Goal: Task Accomplishment & Management: Manage account settings

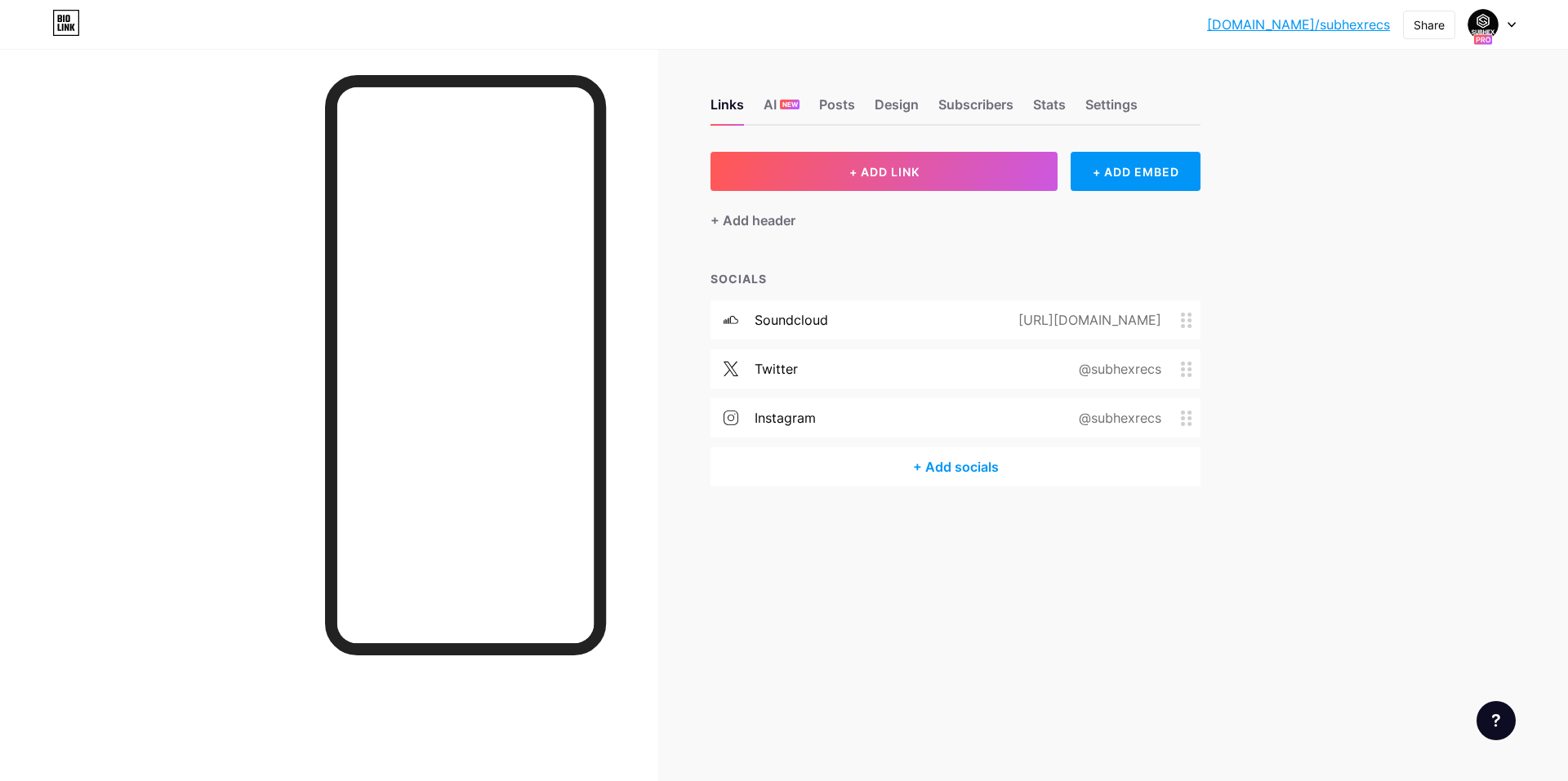
click at [712, 537] on div "Links AI NEW Posts Design Subscribers Stats Settings + ADD LINK + ADD EMBED + A…" at bounding box center [635, 309] width 1269 height 520
click at [1105, 98] on div "Settings" at bounding box center [1111, 110] width 53 height 29
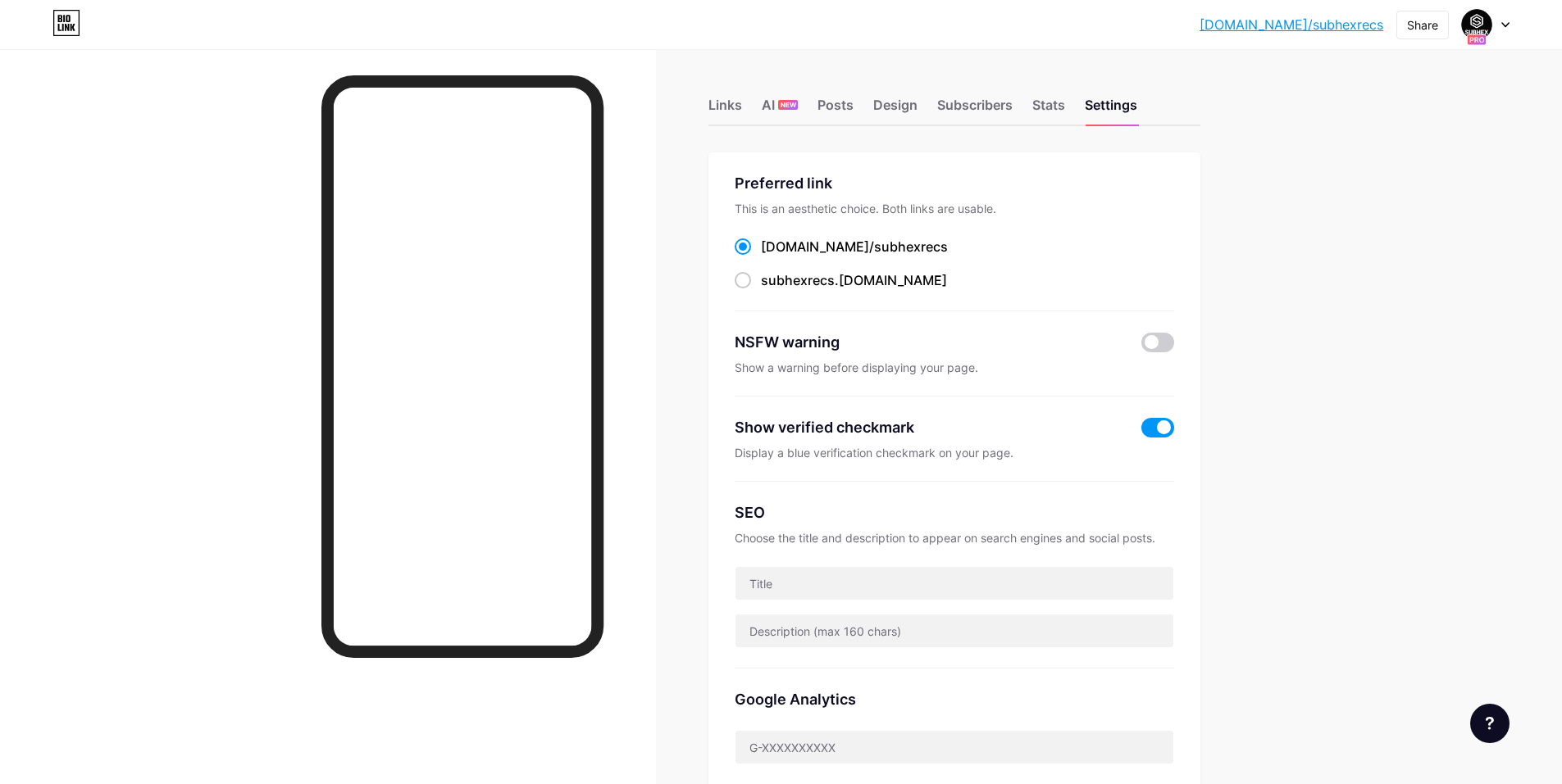
click at [751, 100] on div "Links AI NEW Posts Design Subscribers Stats Settings" at bounding box center [954, 97] width 492 height 57
click at [742, 105] on div "Links" at bounding box center [725, 110] width 34 height 29
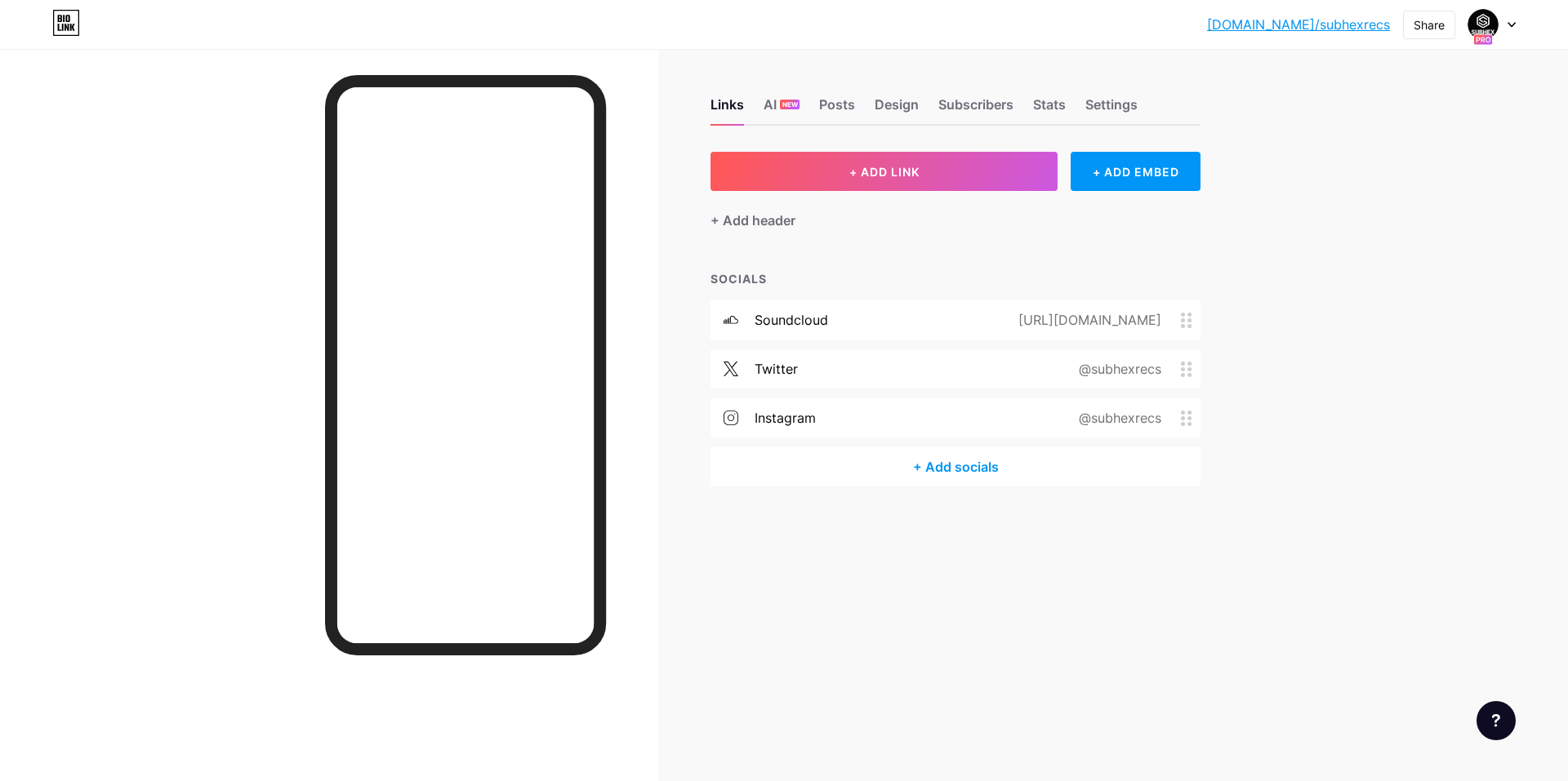
click at [1504, 28] on div at bounding box center [1492, 24] width 47 height 29
click at [1368, 99] on div "SubHex Records / Studio" at bounding box center [1423, 98] width 126 height 13
click at [857, 104] on div "Links AI NEW Posts Design Subscribers Stats Settings" at bounding box center [956, 97] width 490 height 57
click at [841, 104] on div "Posts" at bounding box center [838, 110] width 36 height 29
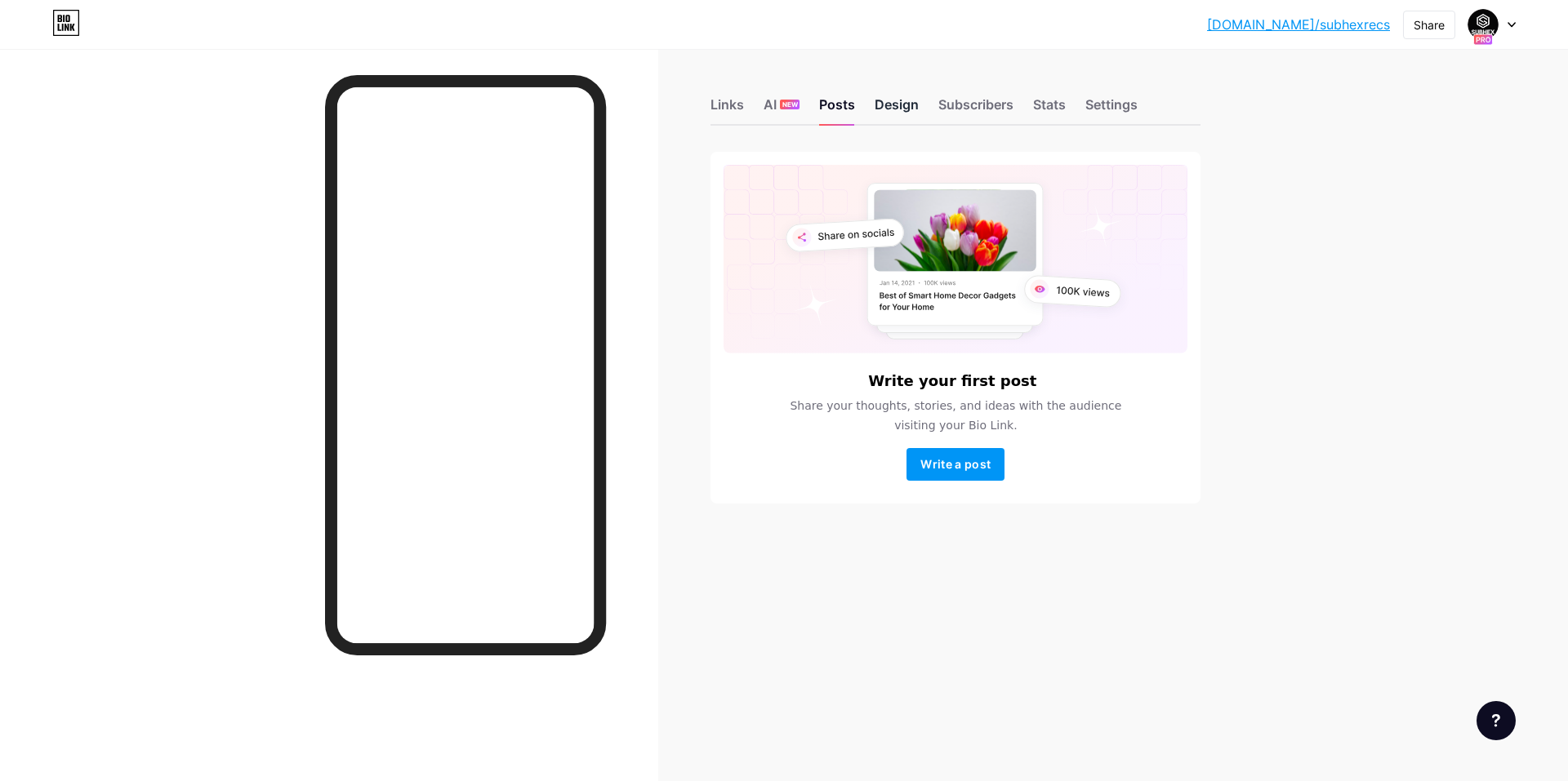
click at [893, 102] on div "Design" at bounding box center [896, 110] width 44 height 29
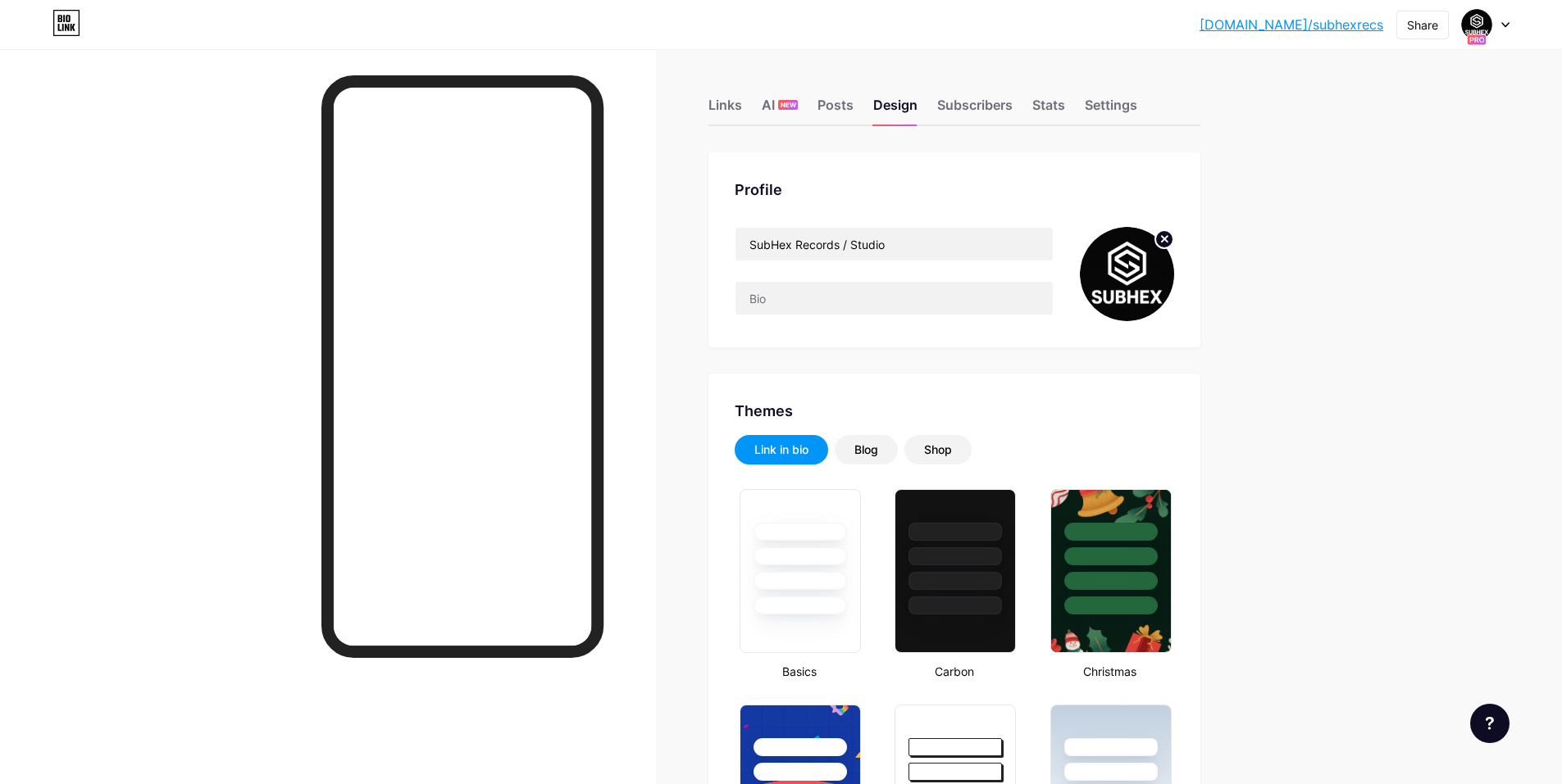
type input "#000000"
click at [1172, 243] on circle at bounding box center [1164, 239] width 18 height 18
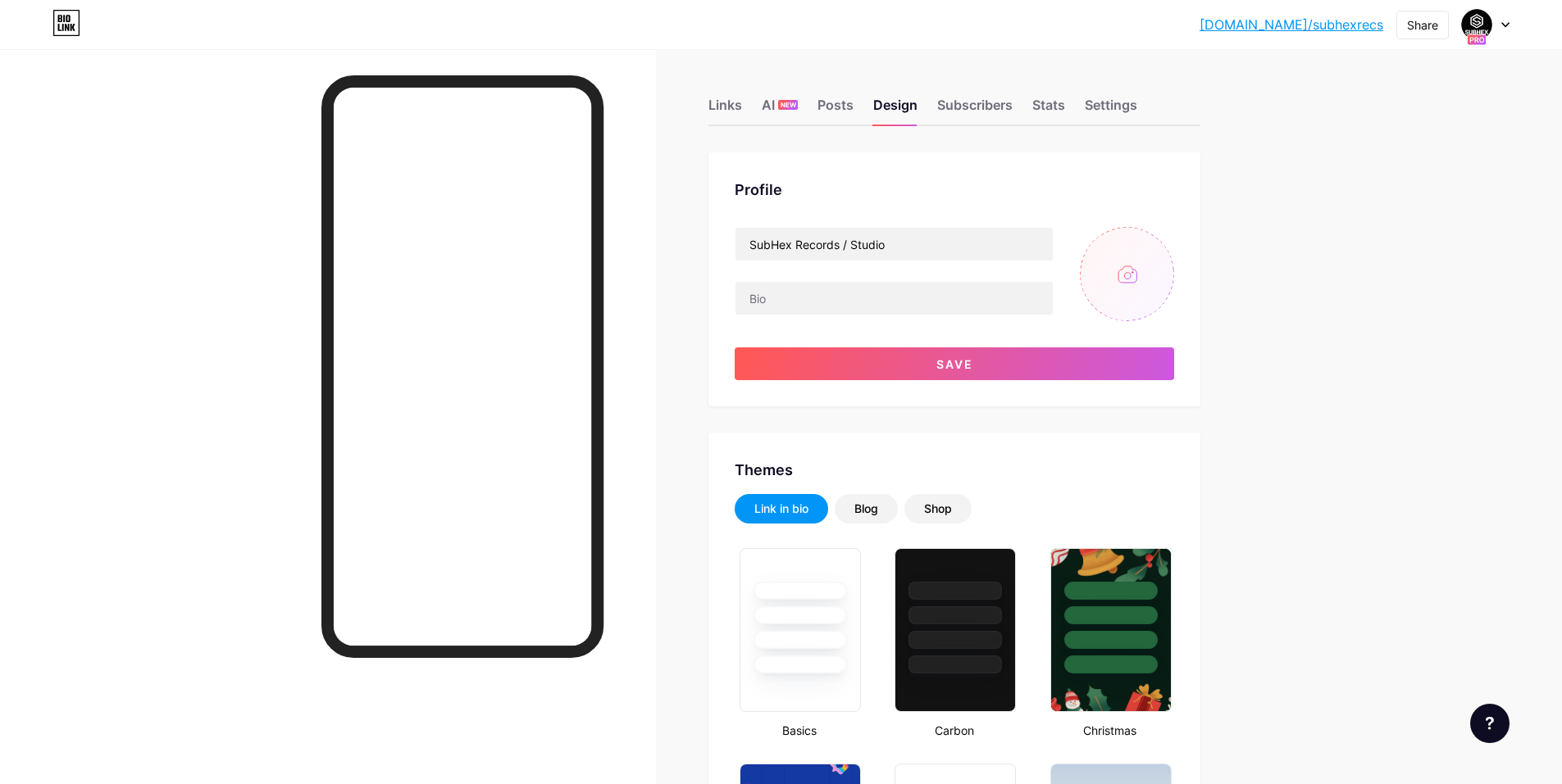
click at [1127, 270] on input "file" at bounding box center [1127, 274] width 94 height 94
type input "C:\fakepath\subhex logo 3Kx3K-rgb-16bit.png"
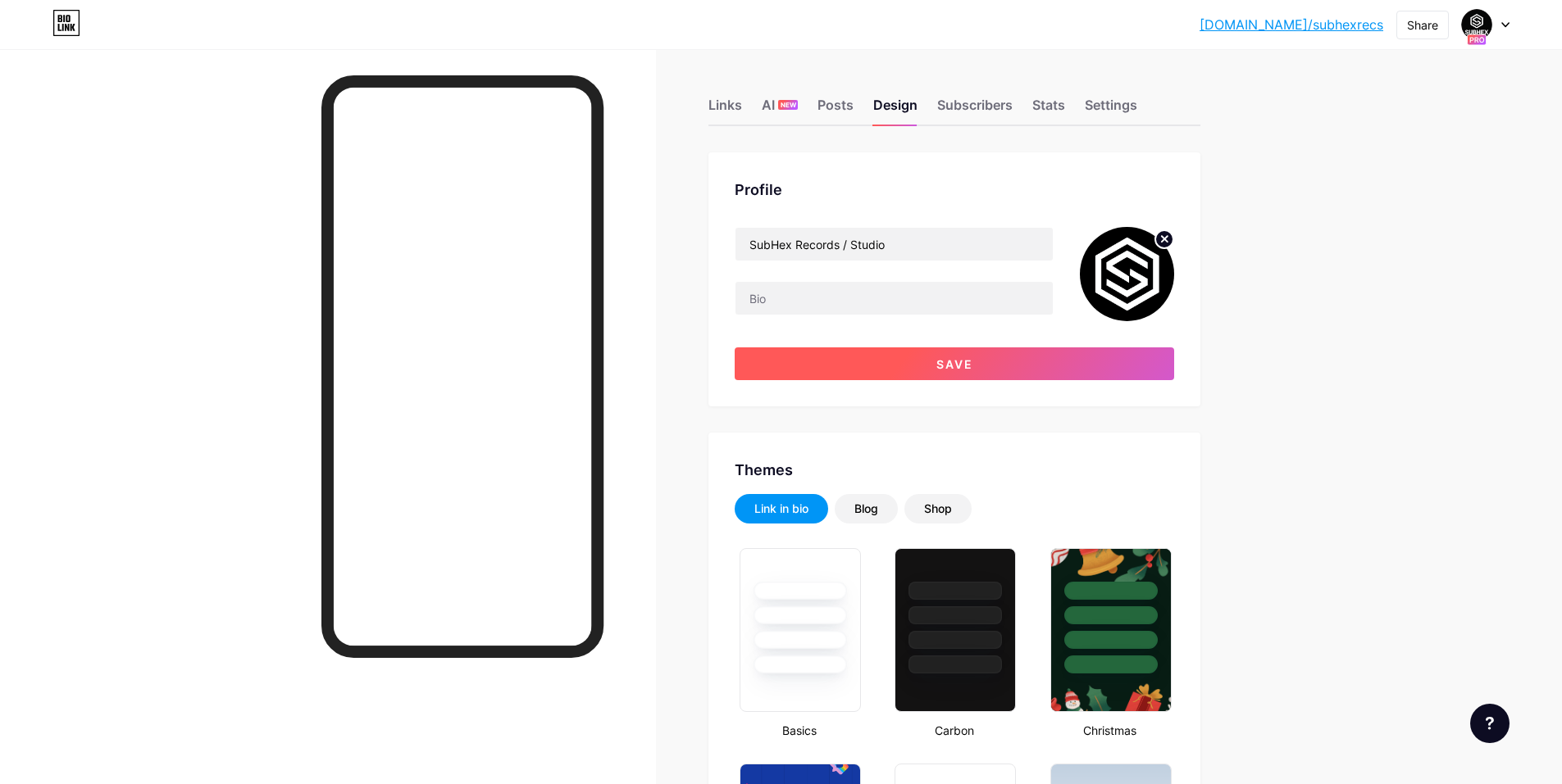
click at [895, 352] on button "Save" at bounding box center [954, 364] width 439 height 33
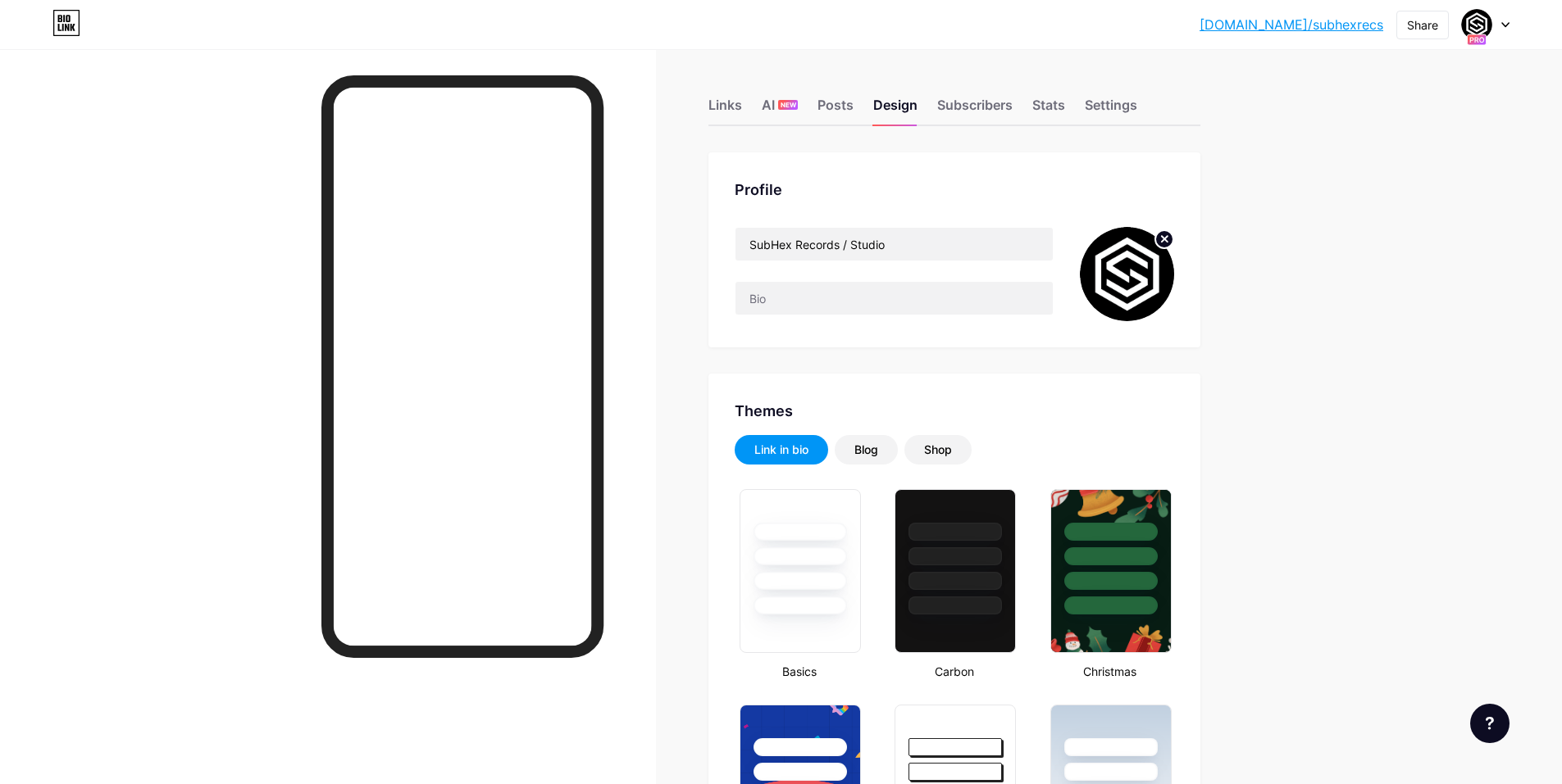
type input "#000000"
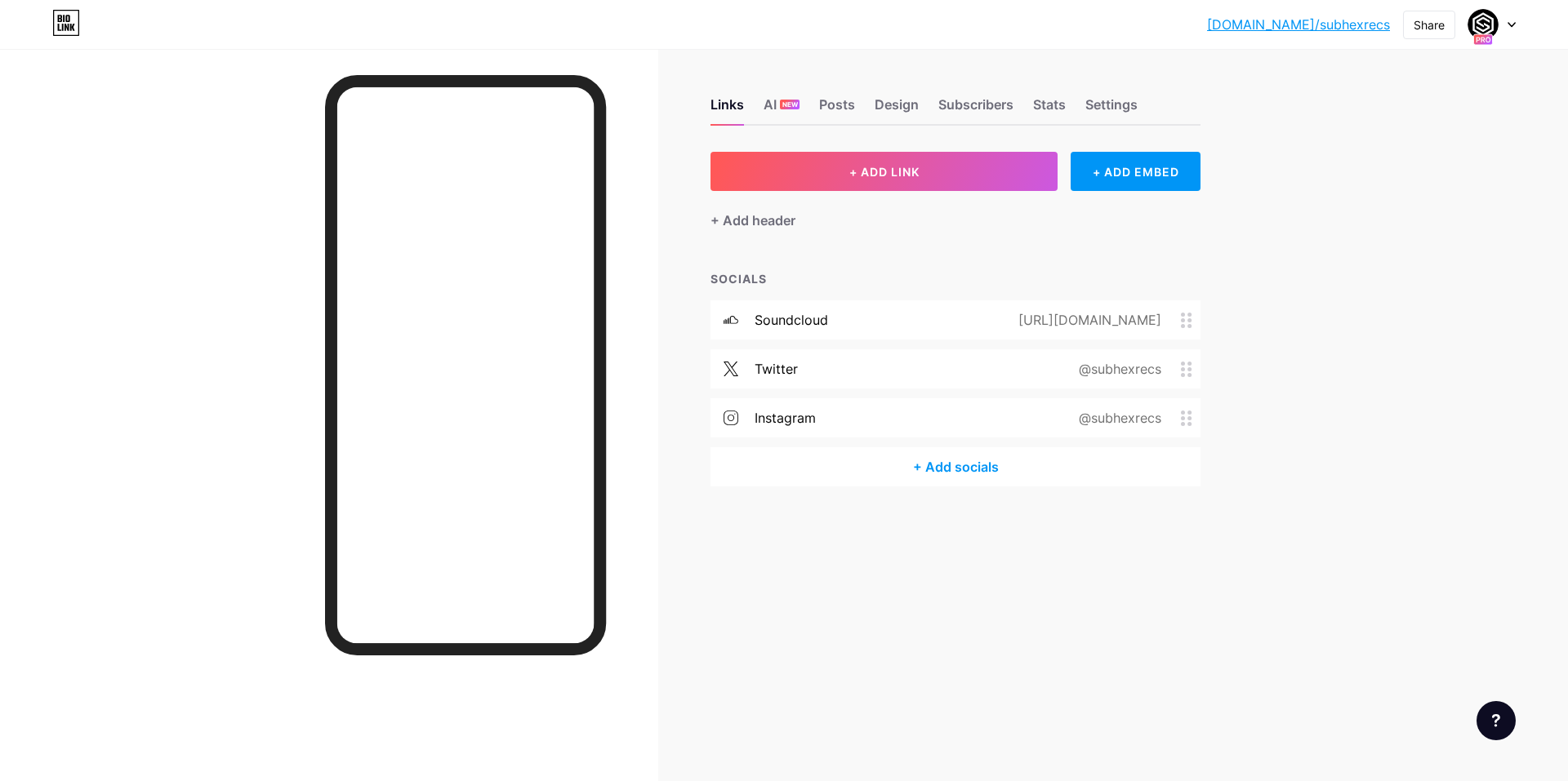
click at [1397, 222] on div "[DOMAIN_NAME]/subhex... [DOMAIN_NAME]/subhexrecs Share Switch accounts SubHex R…" at bounding box center [784, 390] width 1568 height 781
click at [1107, 104] on div "Settings" at bounding box center [1111, 110] width 53 height 29
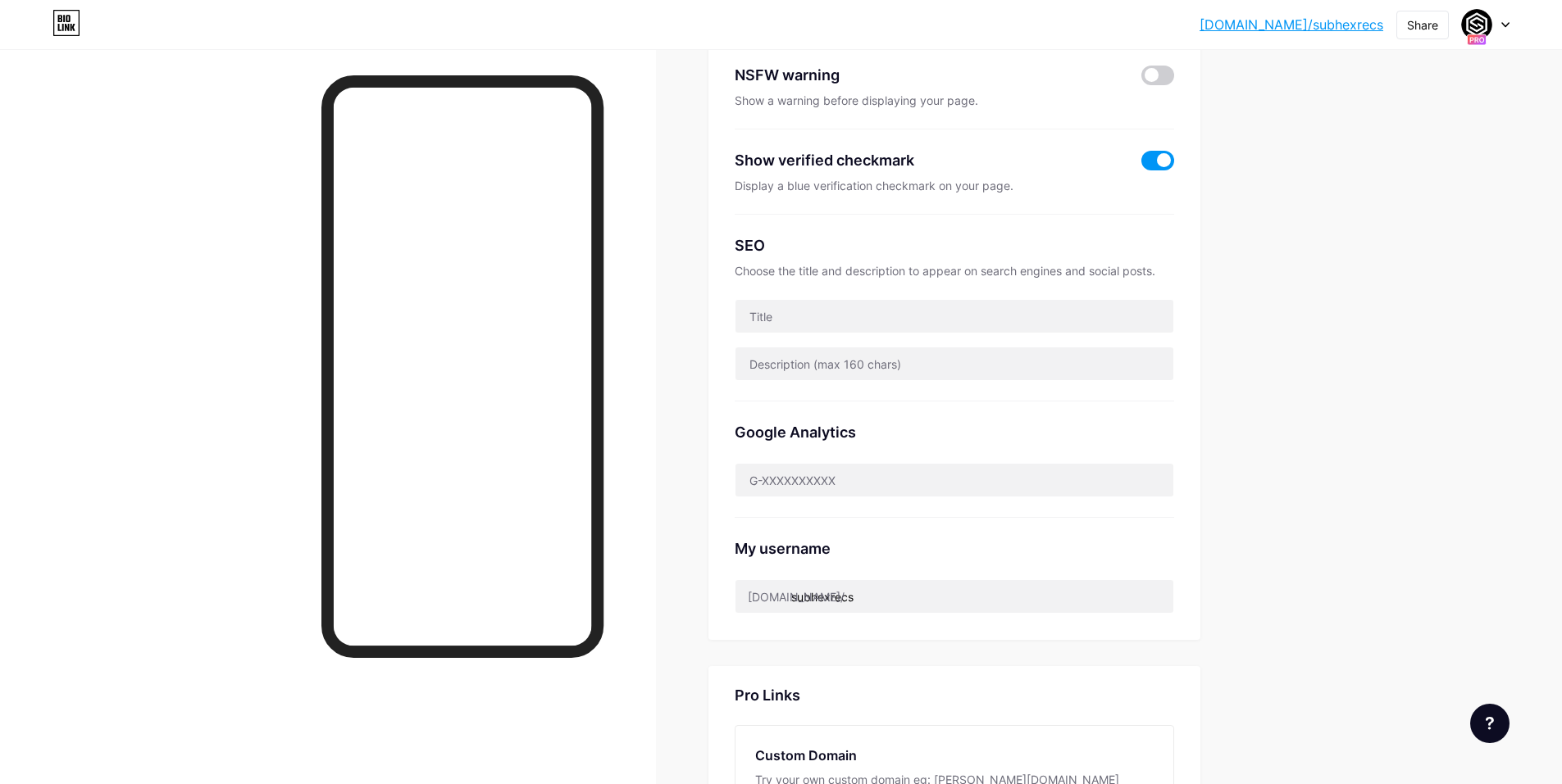
scroll to position [103, 0]
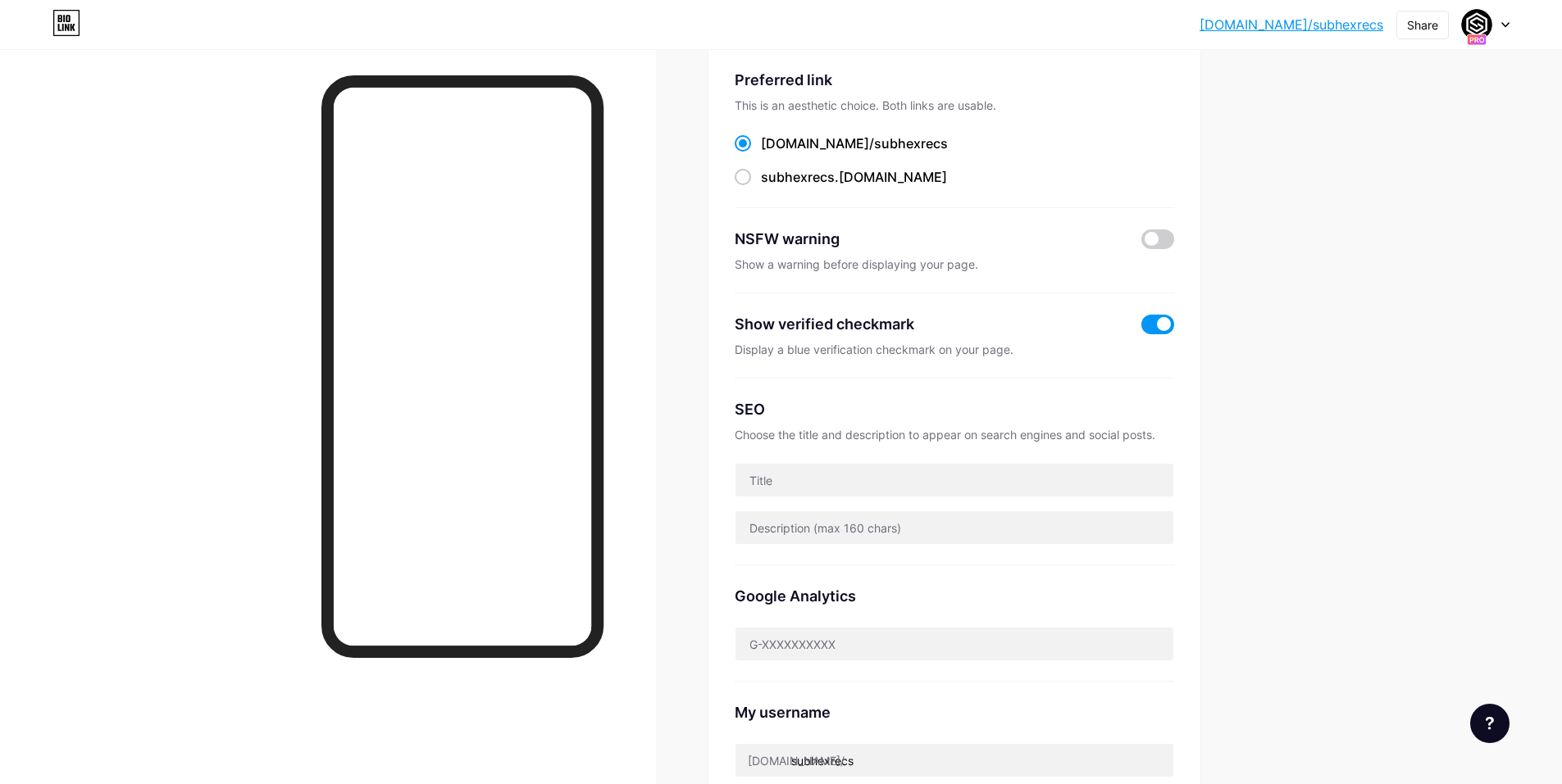
click at [1494, 30] on div at bounding box center [1486, 24] width 48 height 29
click at [1410, 185] on link "Account settings" at bounding box center [1407, 185] width 204 height 44
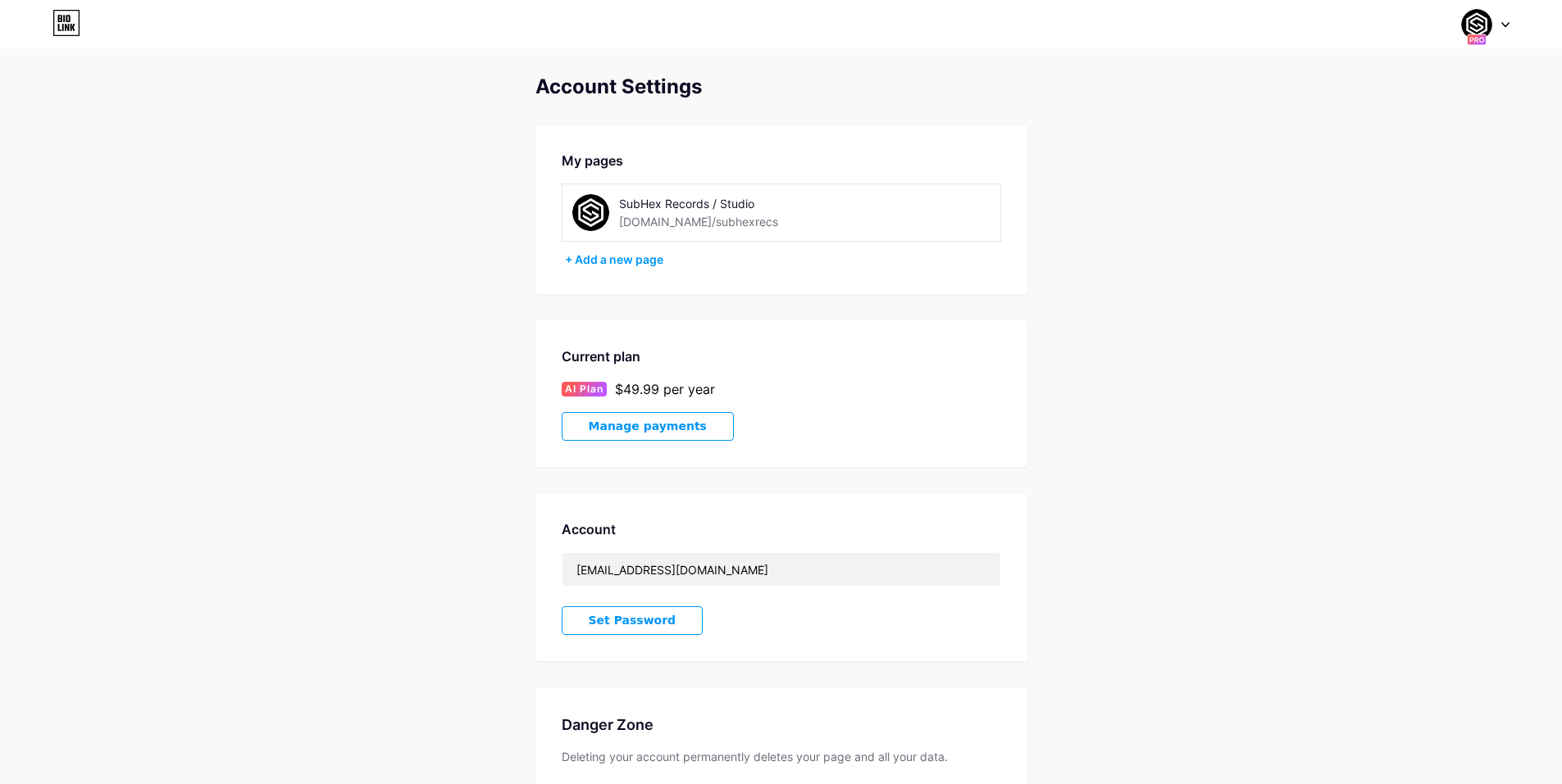
scroll to position [132, 0]
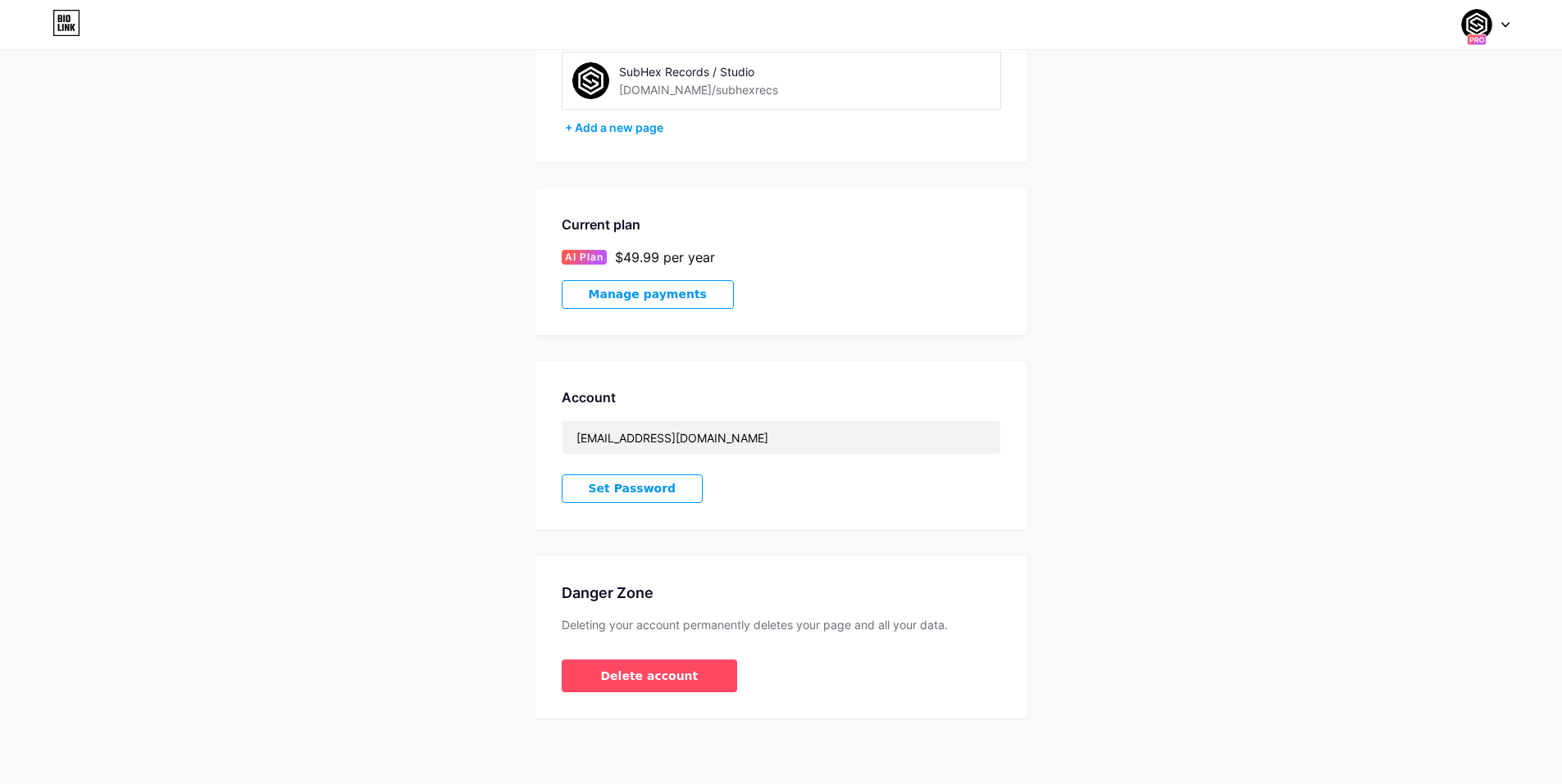
click at [667, 295] on span "Manage payments" at bounding box center [648, 295] width 118 height 14
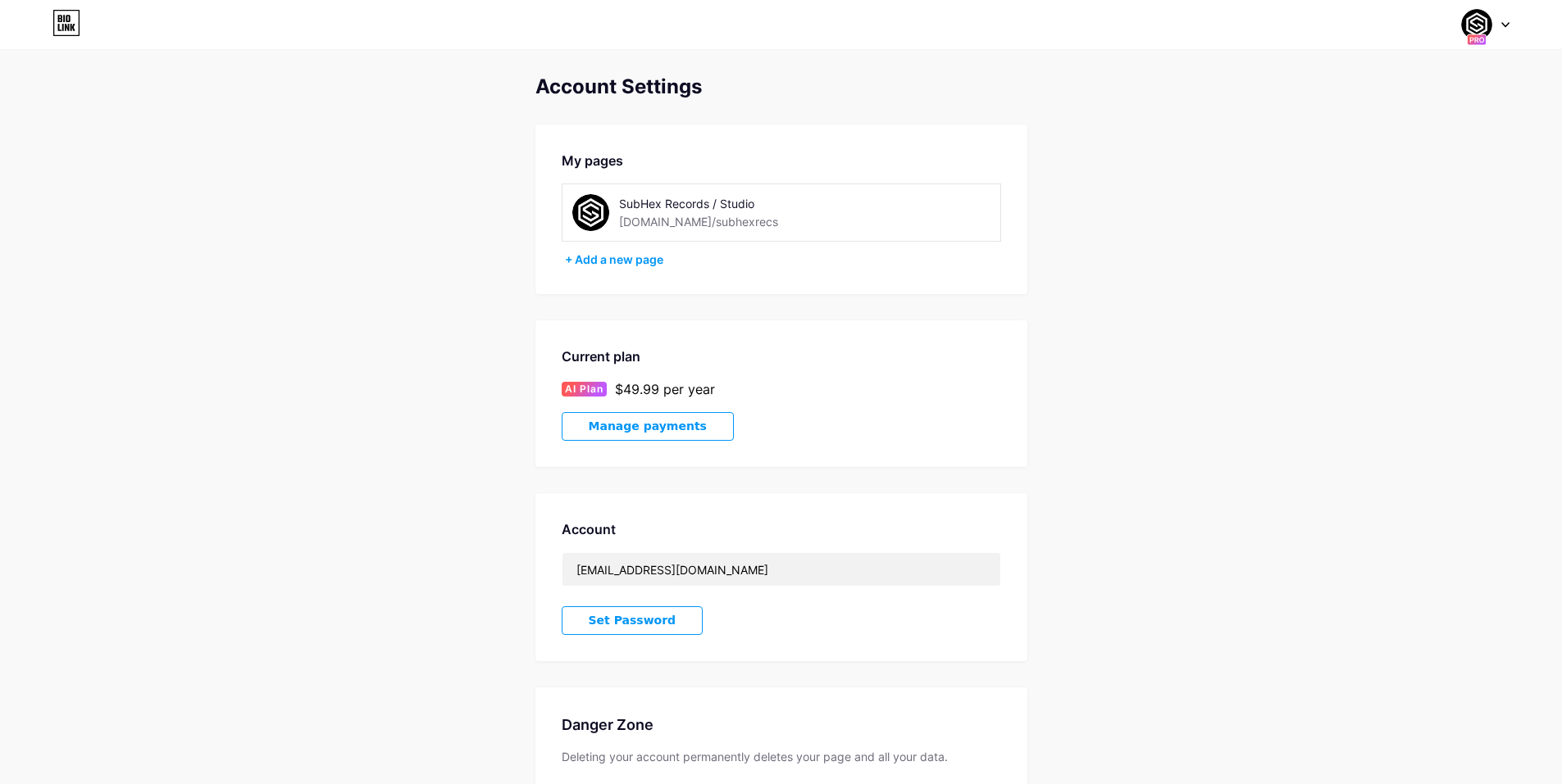
click at [59, 18] on icon at bounding box center [60, 18] width 4 height 8
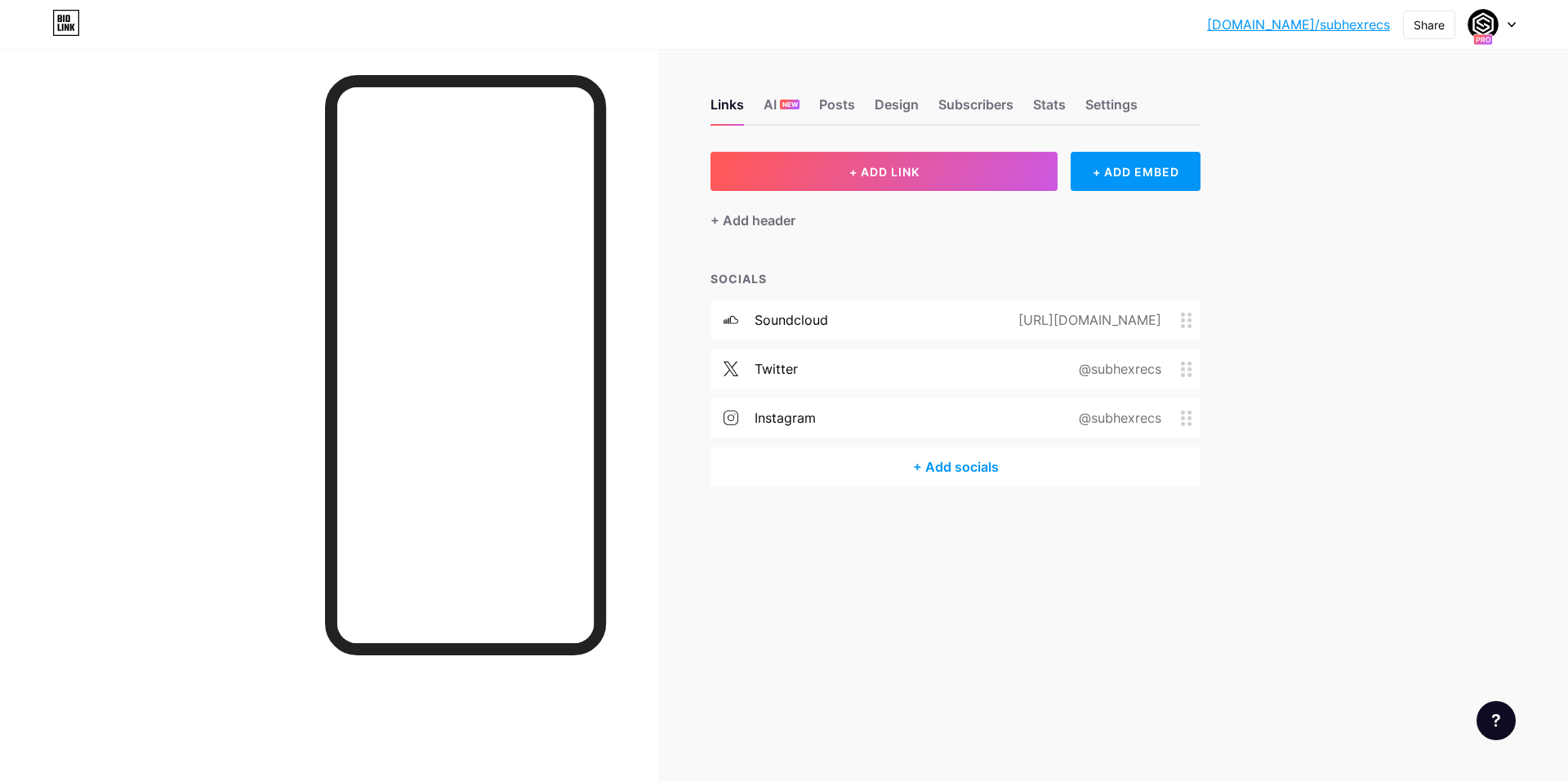
click at [1375, 236] on div "[DOMAIN_NAME]/subhex... [DOMAIN_NAME]/subhexrecs Share Switch accounts SubHex R…" at bounding box center [784, 390] width 1568 height 781
drag, startPoint x: 1554, startPoint y: 22, endPoint x: 1236, endPoint y: 124, distance: 334.0
click at [1232, 128] on div "Links AI NEW Posts Design Subscribers Stats Settings + ADD LINK + ADD EMBED + A…" at bounding box center [635, 309] width 1269 height 520
click at [1507, 28] on div at bounding box center [1492, 24] width 47 height 29
click at [1407, 186] on link "Account settings" at bounding box center [1413, 185] width 203 height 44
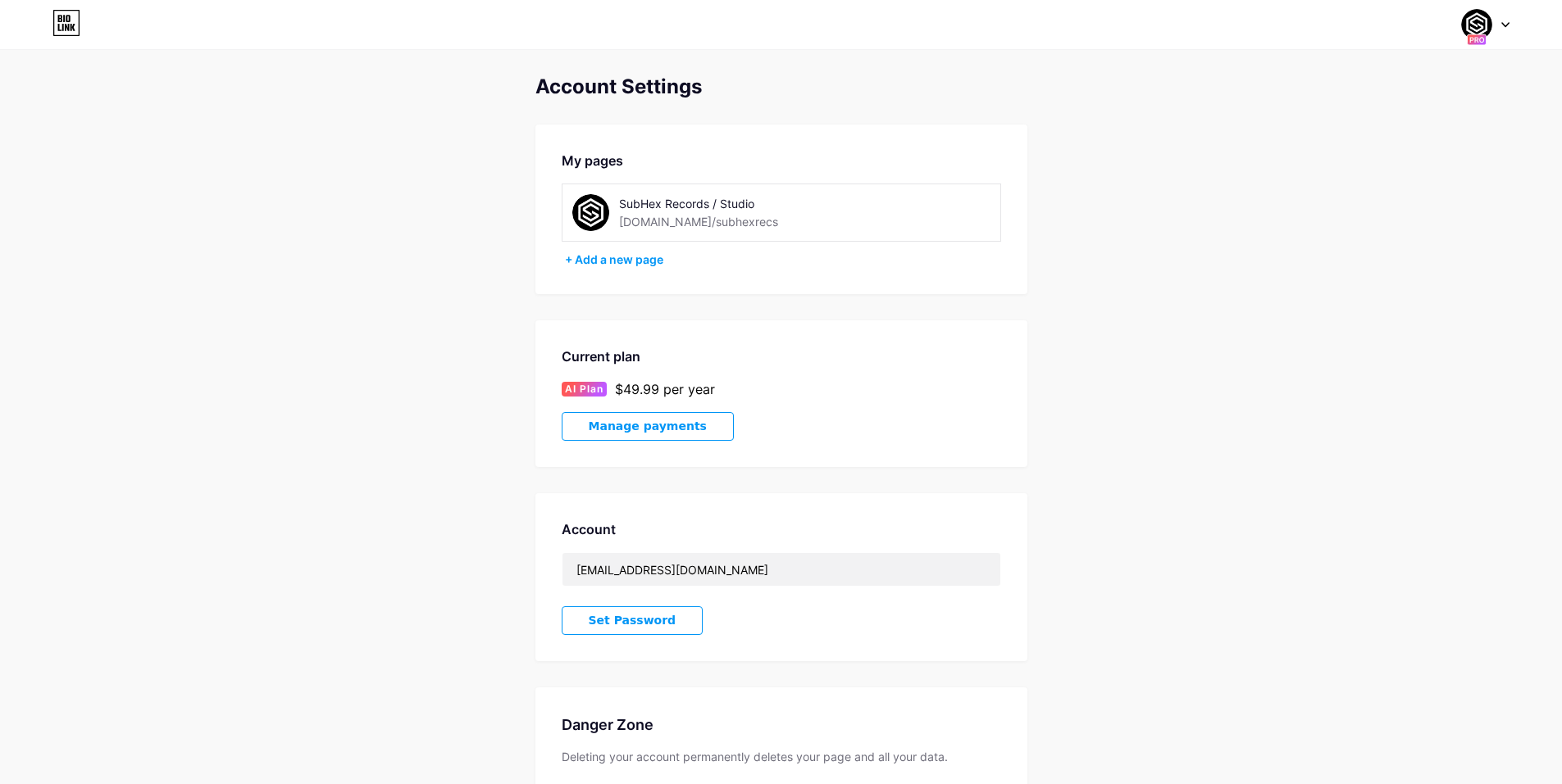
click at [694, 427] on button "Manage payments" at bounding box center [648, 426] width 172 height 29
click at [720, 206] on div "SubHex Records / Studio" at bounding box center [735, 204] width 232 height 17
click at [766, 204] on div "SubHex Records / Studio" at bounding box center [735, 204] width 232 height 17
click at [750, 204] on div "SubHex Records / Studio" at bounding box center [735, 204] width 232 height 17
click at [687, 203] on div "SubHex Records / Studio" at bounding box center [735, 204] width 232 height 17
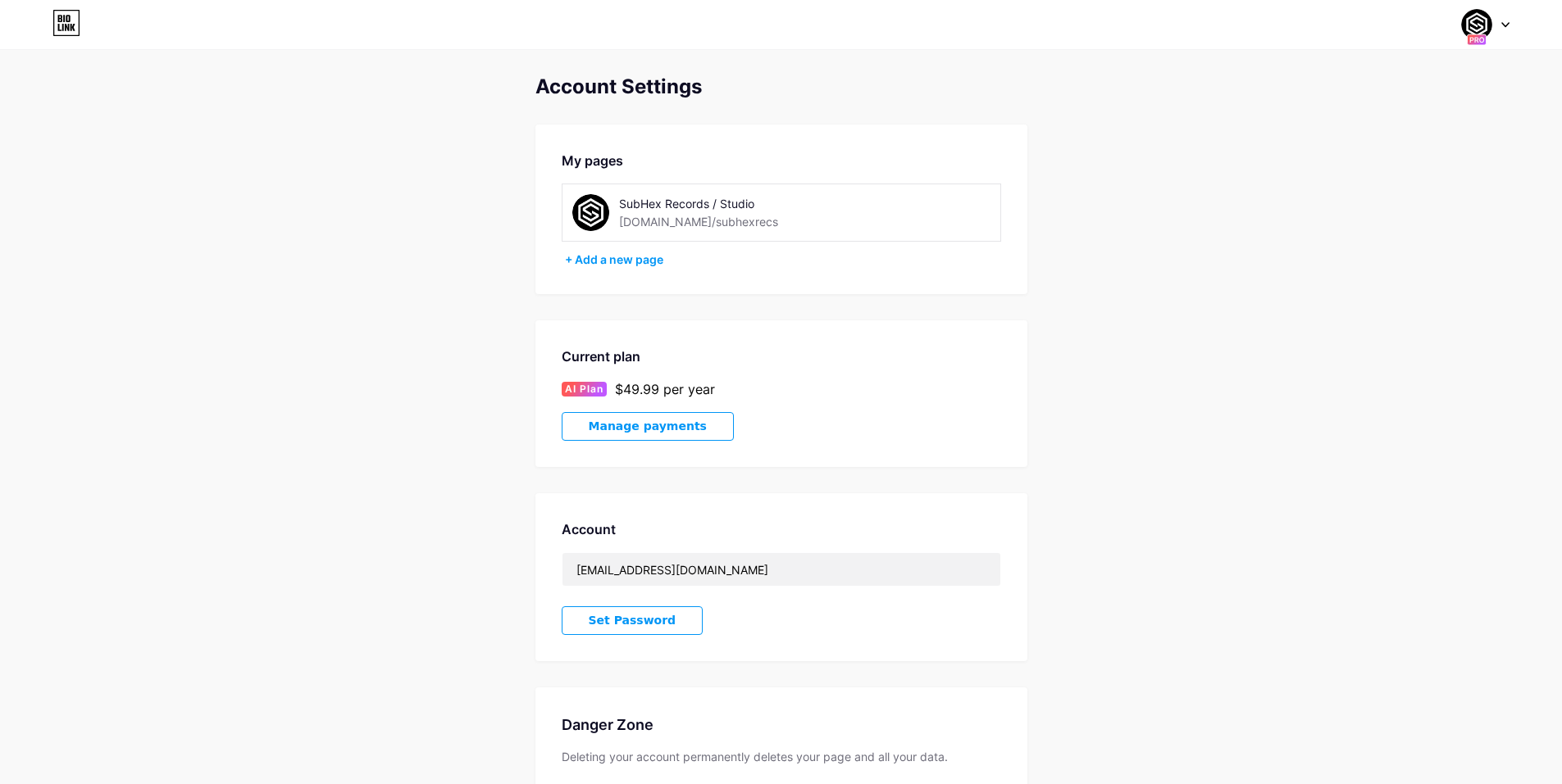
click at [719, 200] on div "SubHex Records / Studio" at bounding box center [735, 204] width 232 height 17
click at [55, 23] on icon at bounding box center [67, 23] width 28 height 26
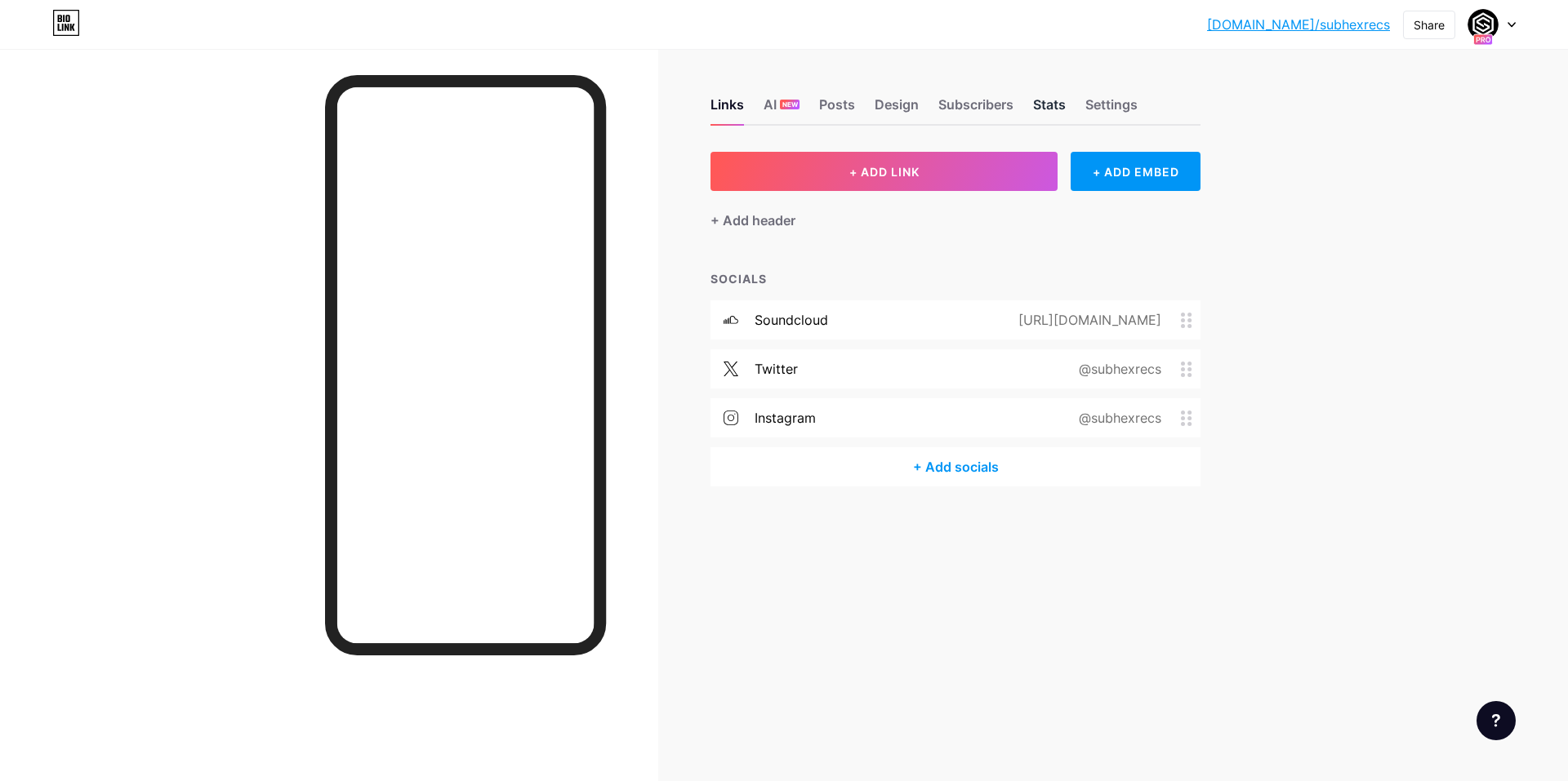
click at [1052, 104] on div "Stats" at bounding box center [1050, 110] width 33 height 29
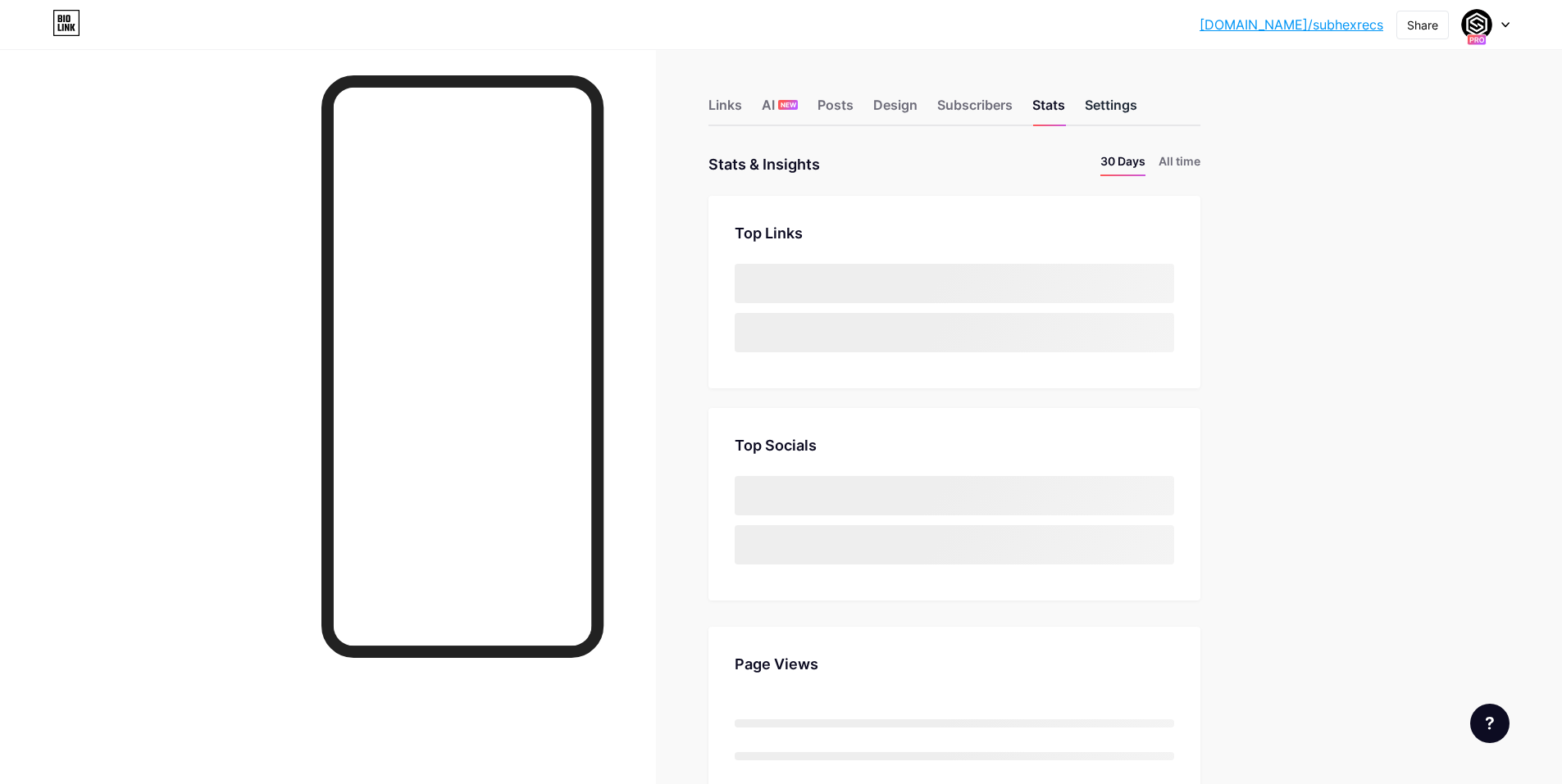
click at [1118, 107] on div "Settings" at bounding box center [1111, 110] width 53 height 29
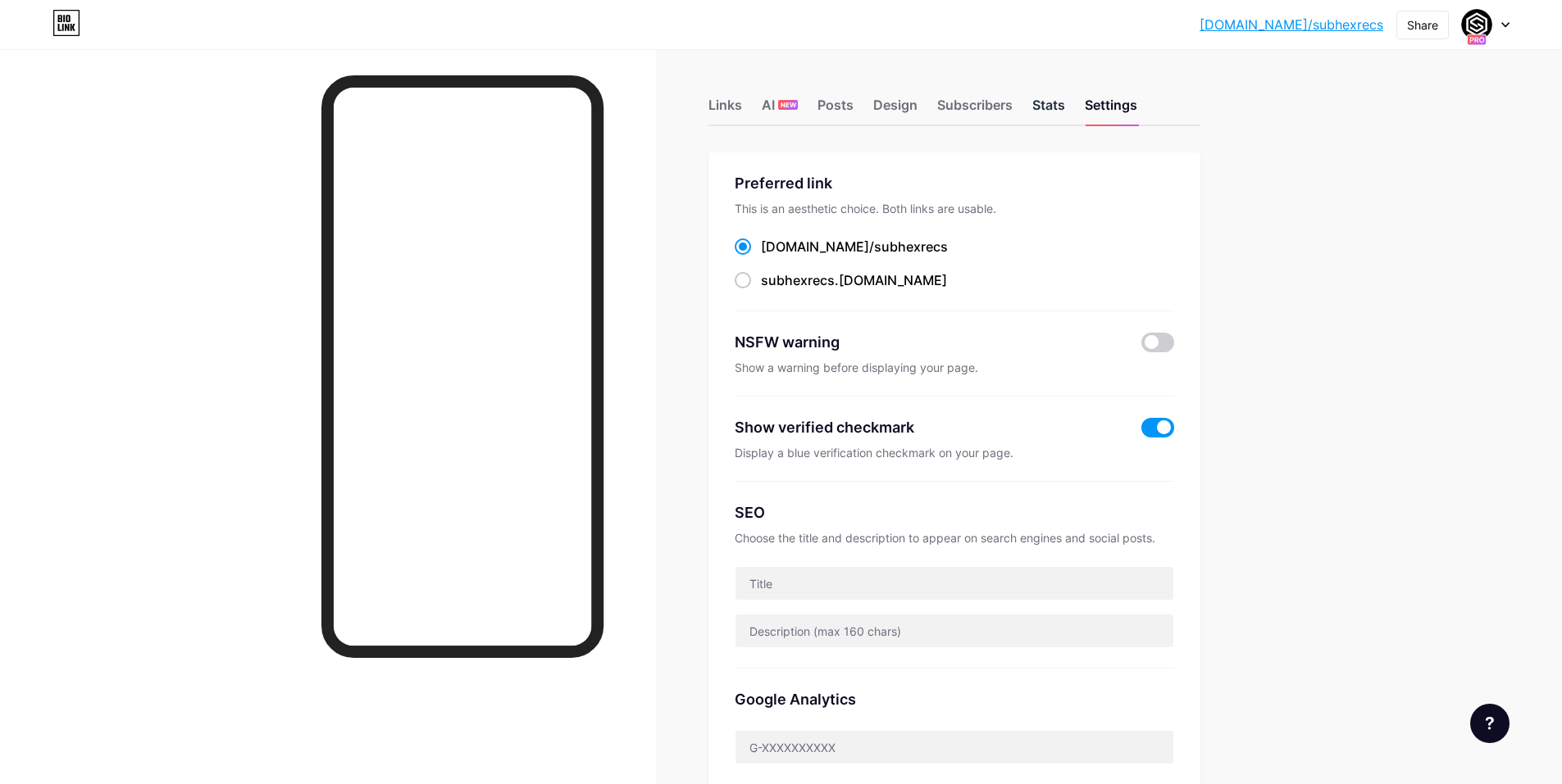
click at [1060, 107] on div "Stats" at bounding box center [1049, 110] width 33 height 29
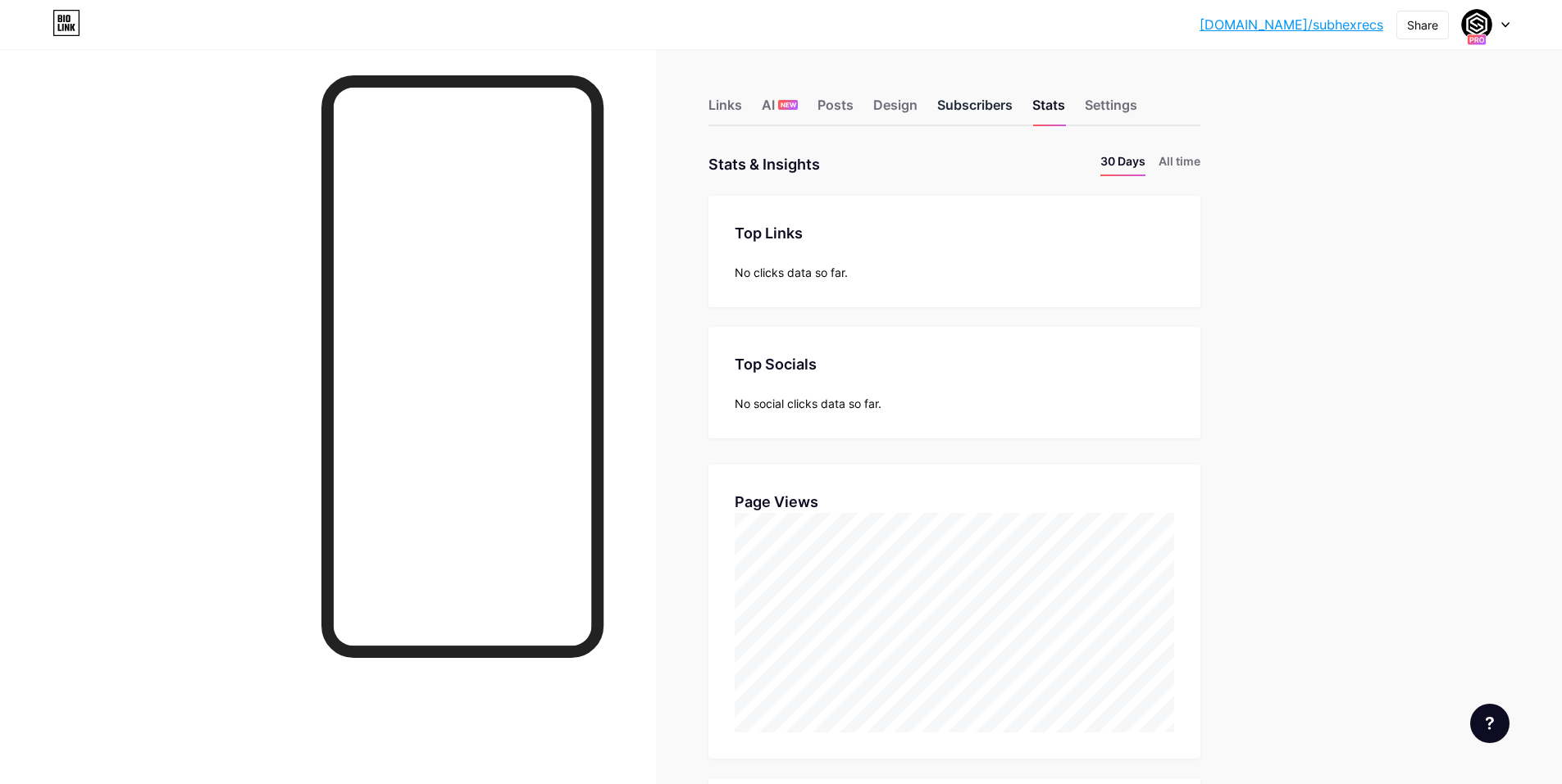
scroll to position [784, 1562]
click at [1002, 104] on div "Subscribers" at bounding box center [974, 110] width 75 height 29
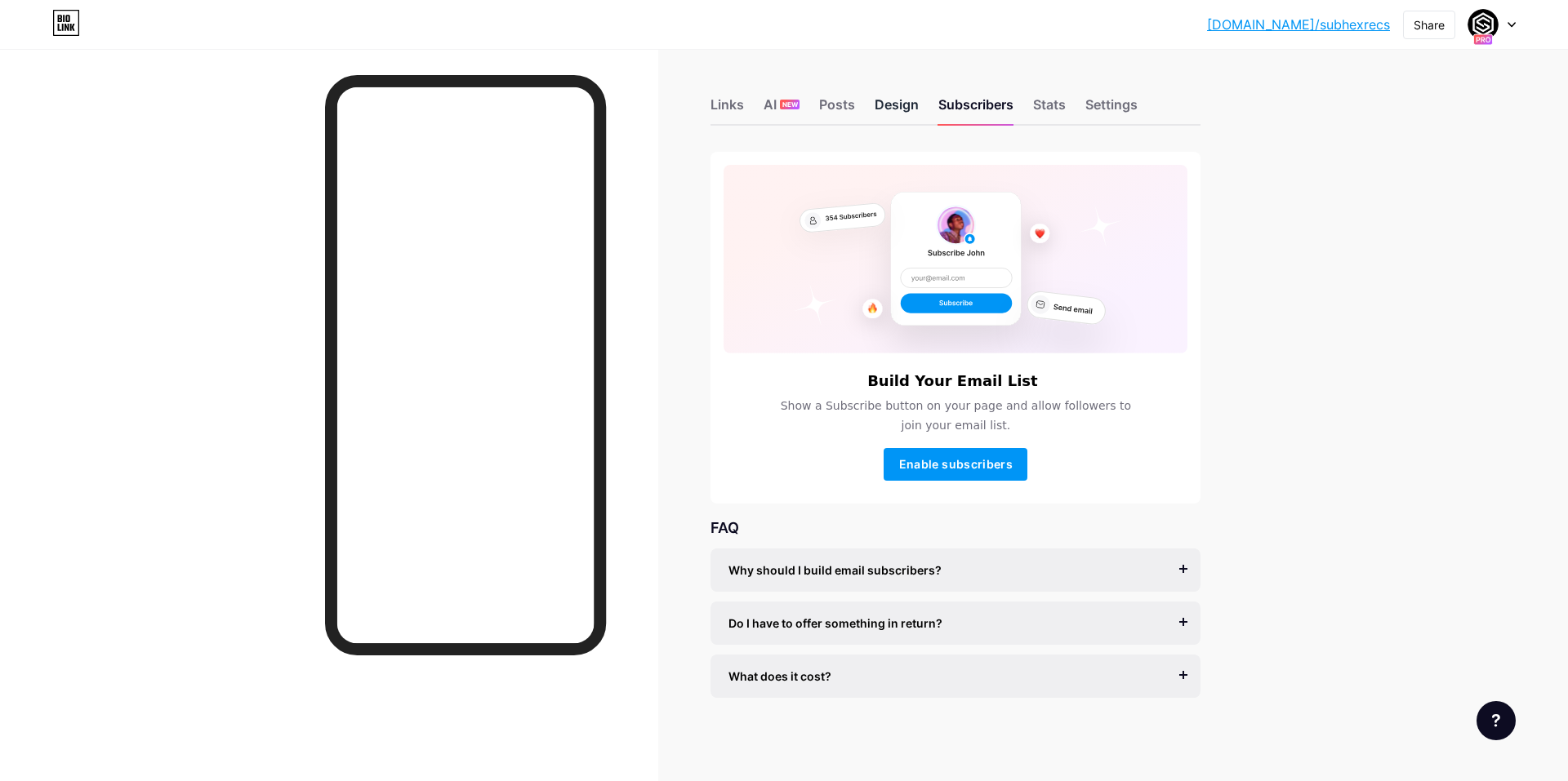
click at [884, 98] on div "Design" at bounding box center [896, 110] width 44 height 29
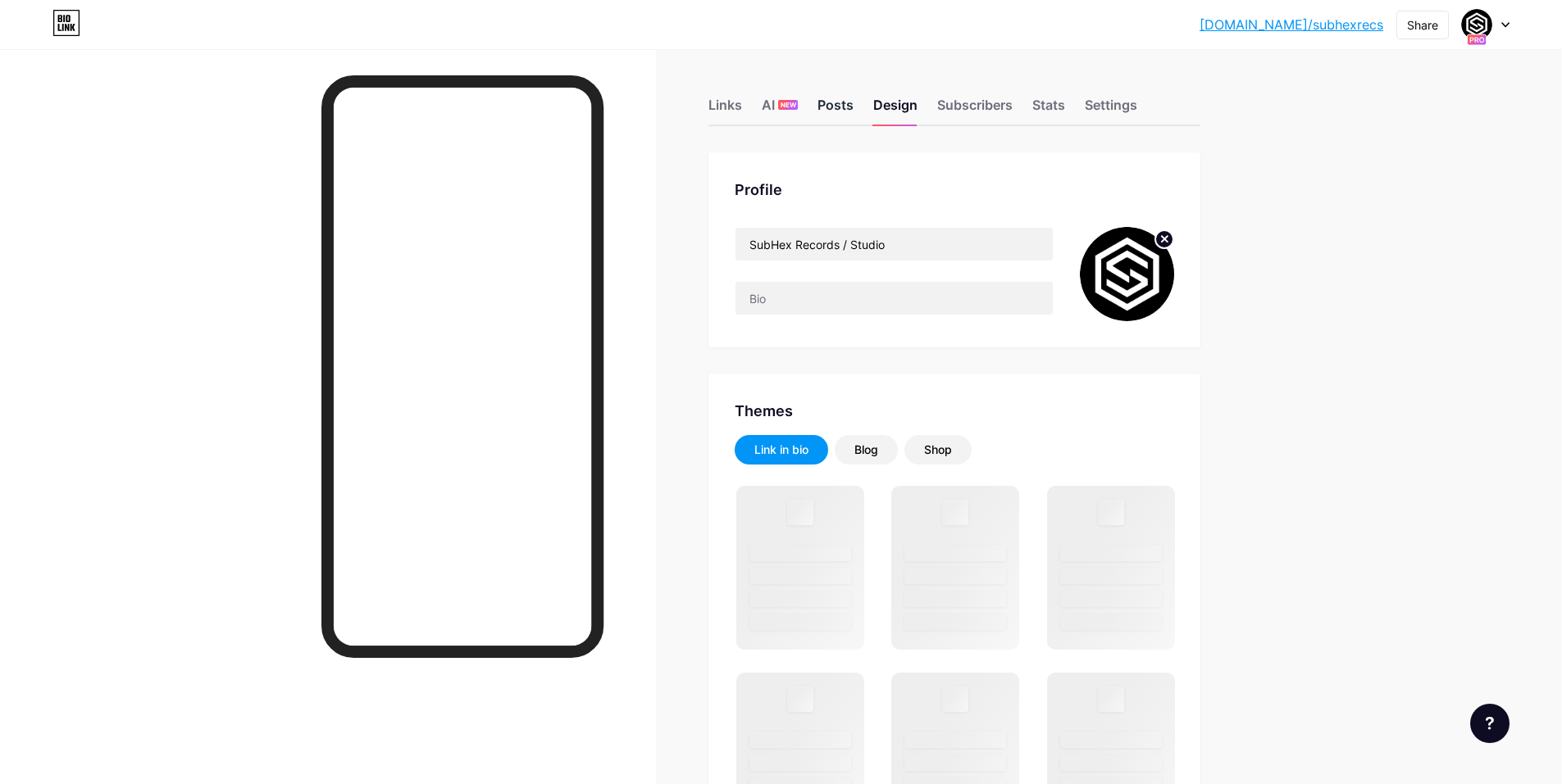
click at [831, 95] on div "Posts" at bounding box center [836, 110] width 36 height 29
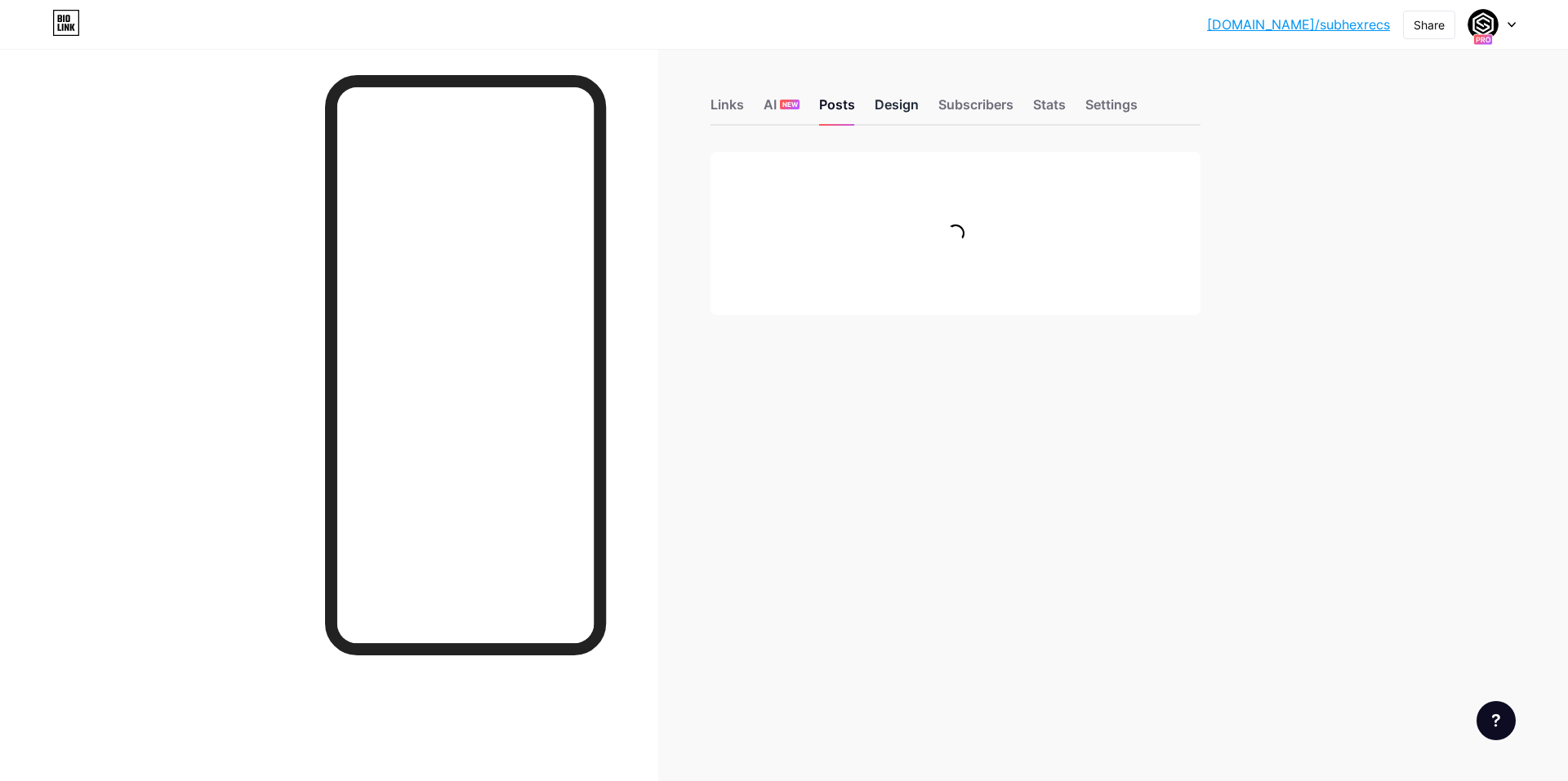
click at [906, 95] on div "Design" at bounding box center [896, 110] width 44 height 29
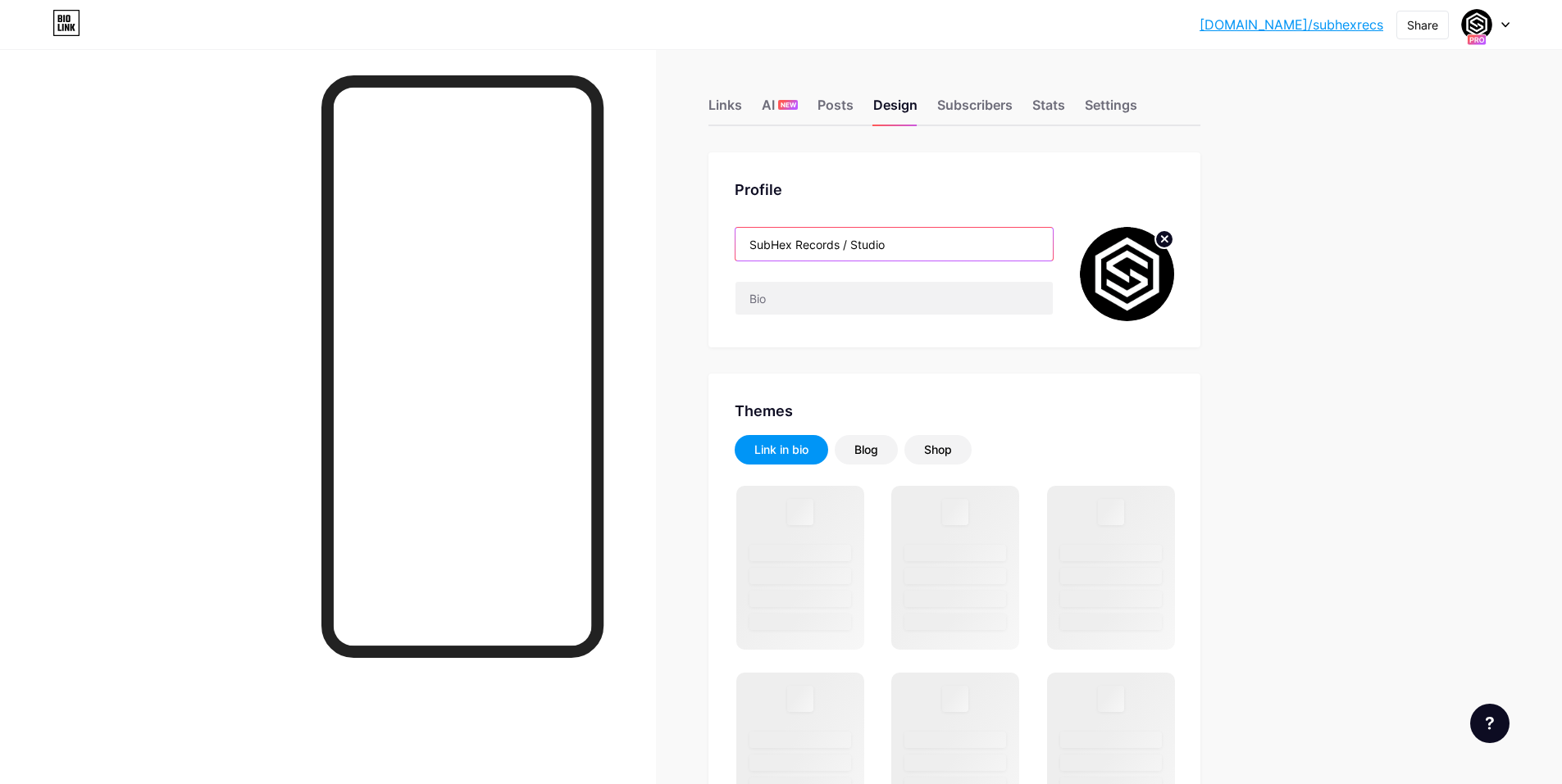
drag, startPoint x: 905, startPoint y: 250, endPoint x: 847, endPoint y: 264, distance: 59.7
click at [847, 264] on div "SubHex Records / Studio" at bounding box center [895, 274] width 319 height 94
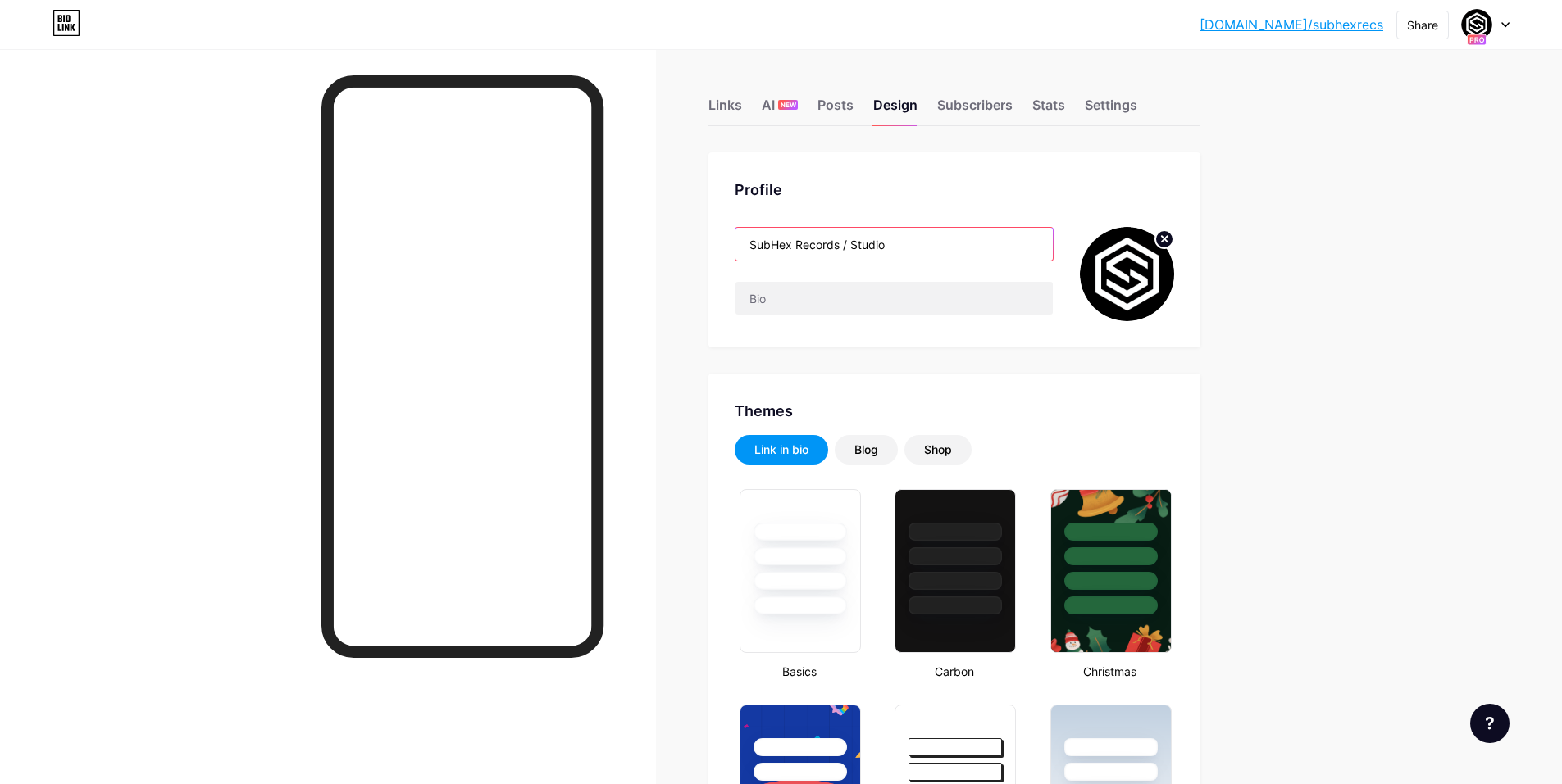
type input "SubHex Records ="
type input "#000000"
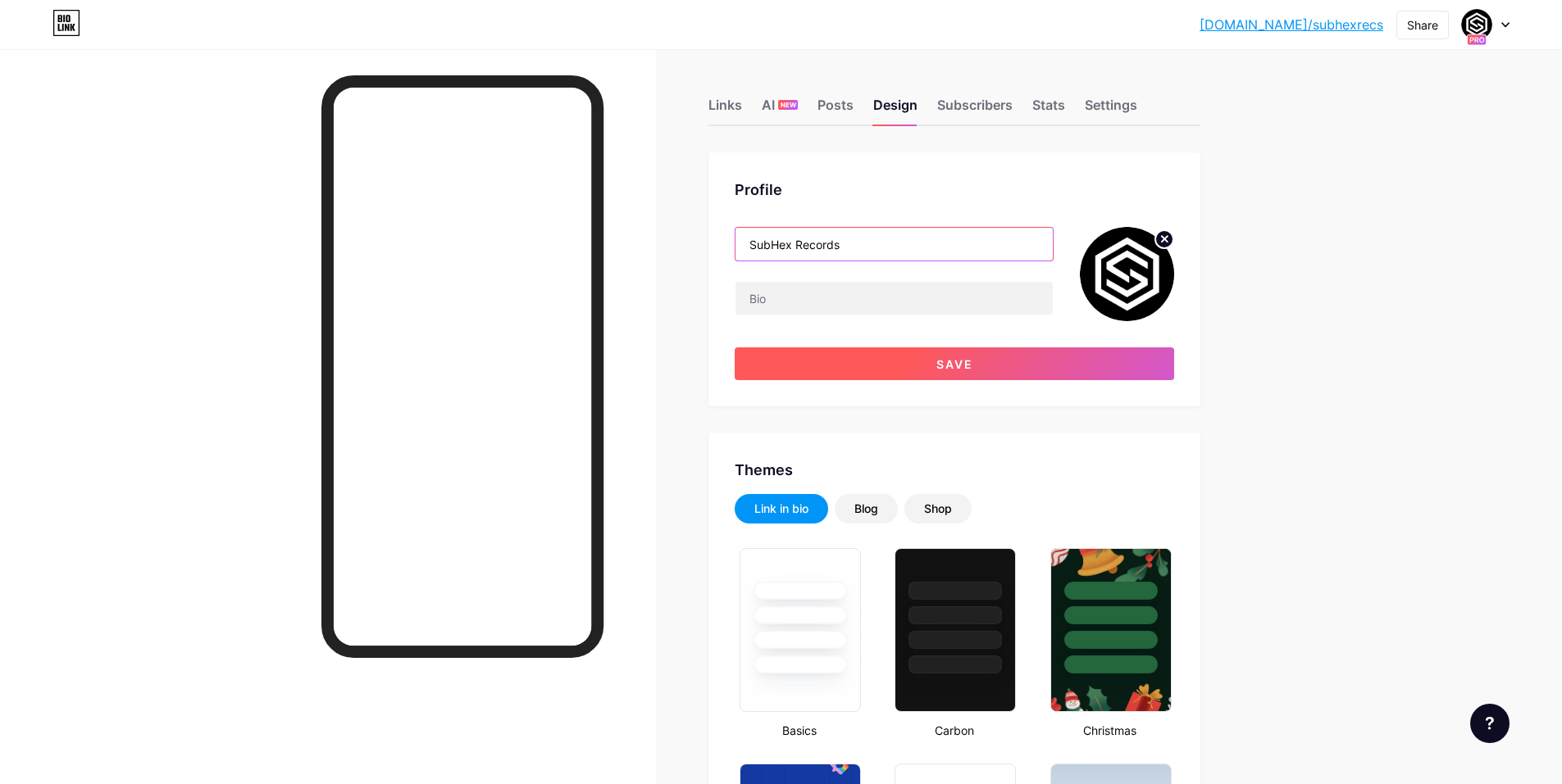
type input "SubHex Records"
click at [922, 372] on button "Save" at bounding box center [954, 364] width 439 height 33
